Goal: Check status: Check status

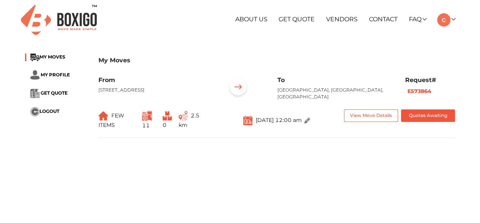
click at [347, 68] on div "My Moves" at bounding box center [276, 65] width 356 height 22
drag, startPoint x: 399, startPoint y: 85, endPoint x: 353, endPoint y: 112, distance: 54.0
click at [353, 112] on div "From [STREET_ADDRESS] To [GEOGRAPHIC_DATA], [GEOGRAPHIC_DATA], [GEOGRAPHIC_DATA…" at bounding box center [276, 107] width 356 height 62
click at [316, 165] on main "My Moves MY MOVES MY PROFILE GET QUOTE LOGOUT My Moves From [STREET_ADDRESS] To…" at bounding box center [240, 186] width 480 height 274
click at [117, 116] on span "FEW ITEMS" at bounding box center [111, 120] width 26 height 16
